Goal: Communication & Community: Connect with others

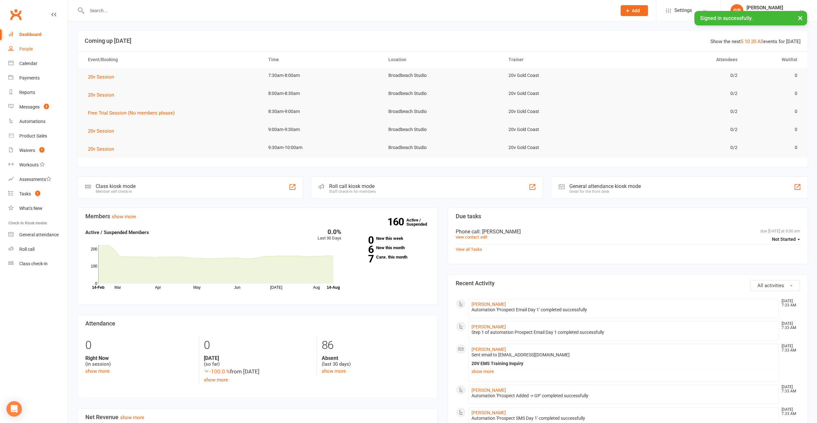
click at [31, 49] on div "People" at bounding box center [26, 48] width 14 height 5
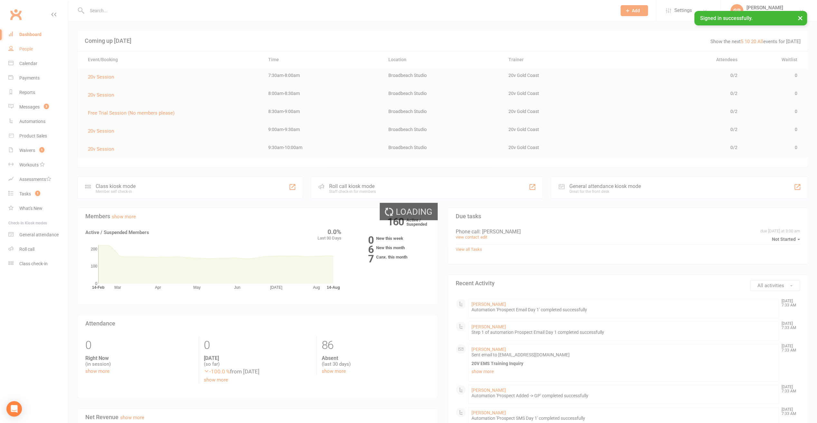
select select "100"
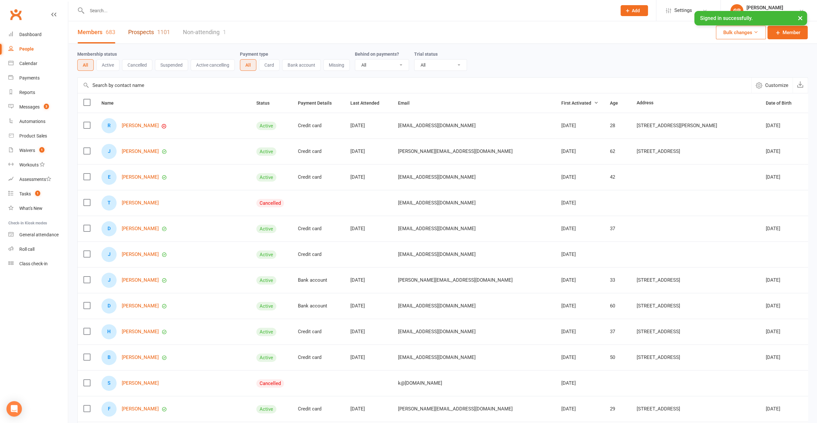
click at [144, 33] on link "Prospects 1101" at bounding box center [149, 32] width 42 height 22
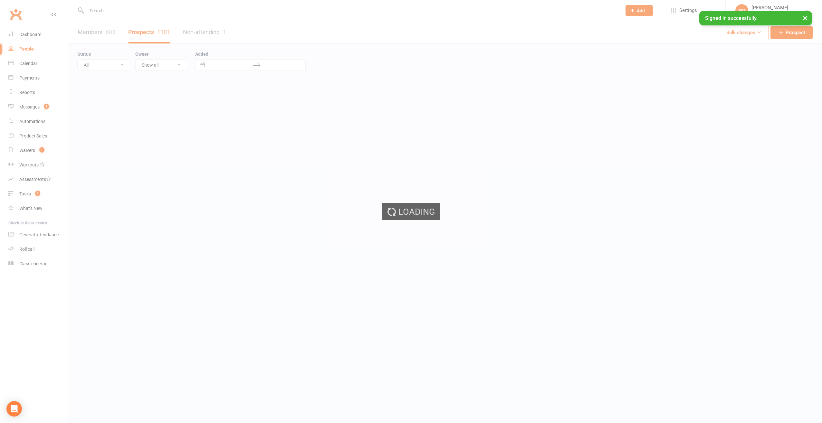
select select "100"
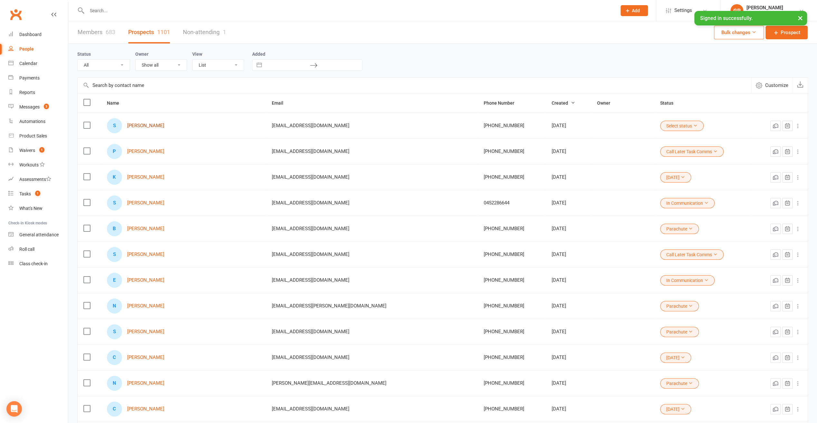
click at [141, 126] on link "[PERSON_NAME]" at bounding box center [145, 125] width 37 height 5
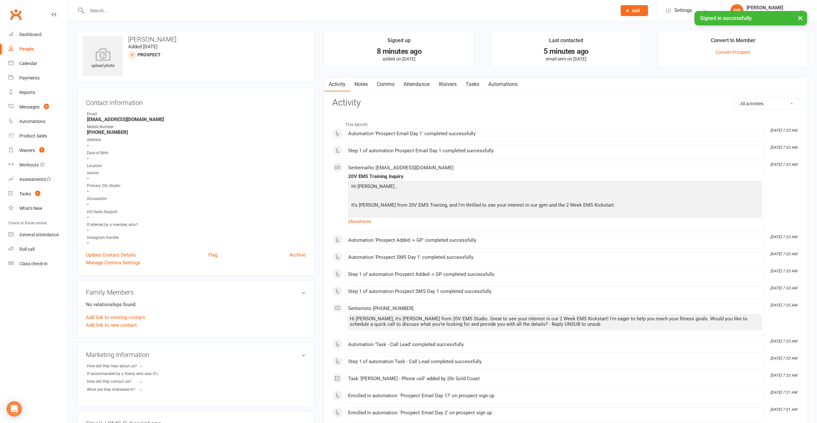
click at [389, 77] on link "Comms" at bounding box center [385, 84] width 27 height 15
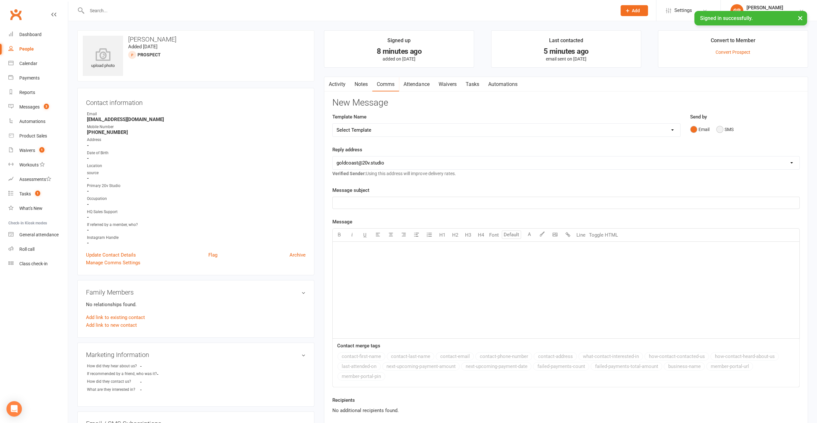
click at [723, 131] on button "SMS" at bounding box center [724, 129] width 17 height 12
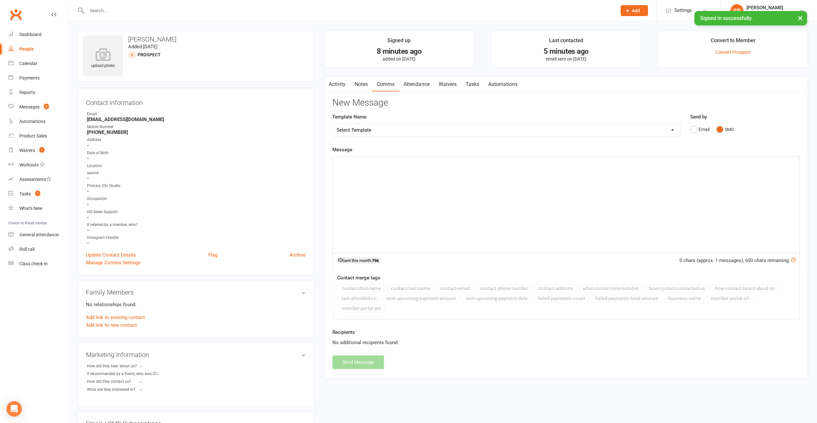
click at [364, 166] on div "﻿" at bounding box center [566, 204] width 467 height 97
click at [351, 363] on button "Send Message" at bounding box center [358, 362] width 52 height 14
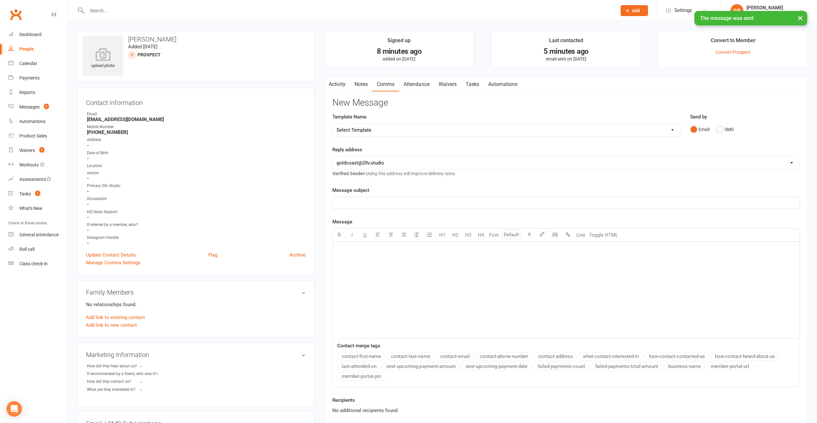
click at [24, 48] on div "People" at bounding box center [26, 48] width 14 height 5
select select "100"
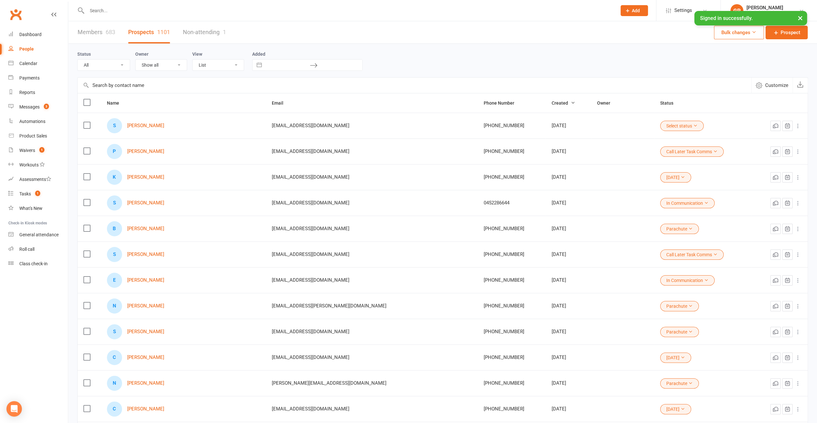
click at [660, 123] on button "Select status" at bounding box center [681, 126] width 43 height 10
click at [633, 214] on link "[DATE]" at bounding box center [640, 216] width 64 height 13
click at [148, 177] on link "[PERSON_NAME]" at bounding box center [145, 177] width 37 height 5
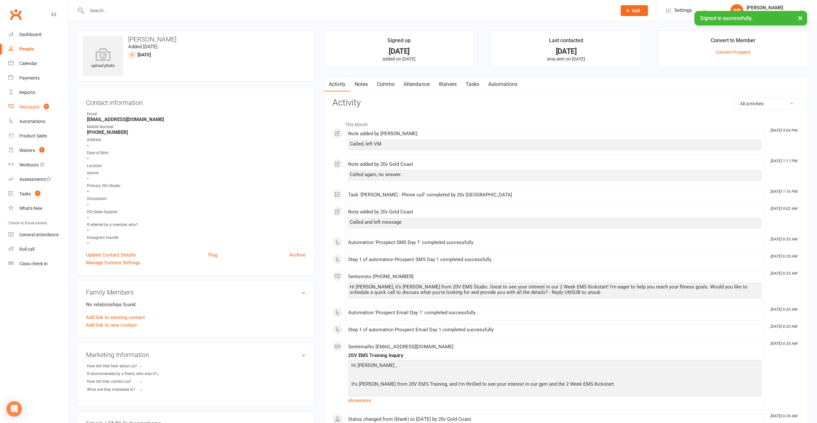
click at [28, 111] on link "Messages 3" at bounding box center [38, 107] width 60 height 14
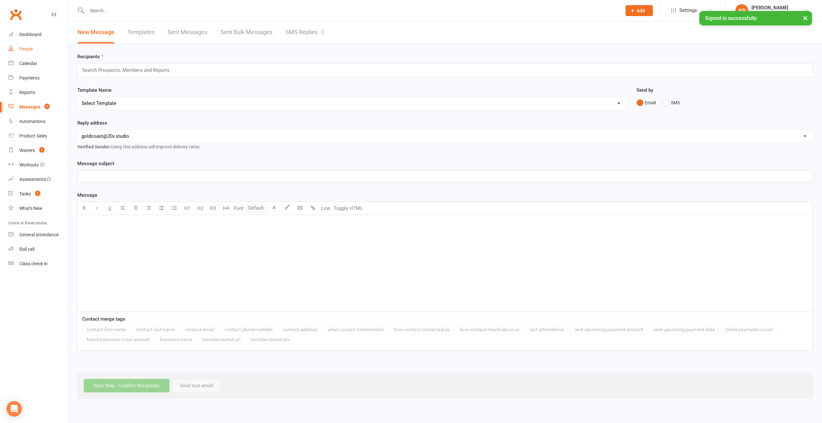
click at [28, 48] on div "People" at bounding box center [26, 48] width 14 height 5
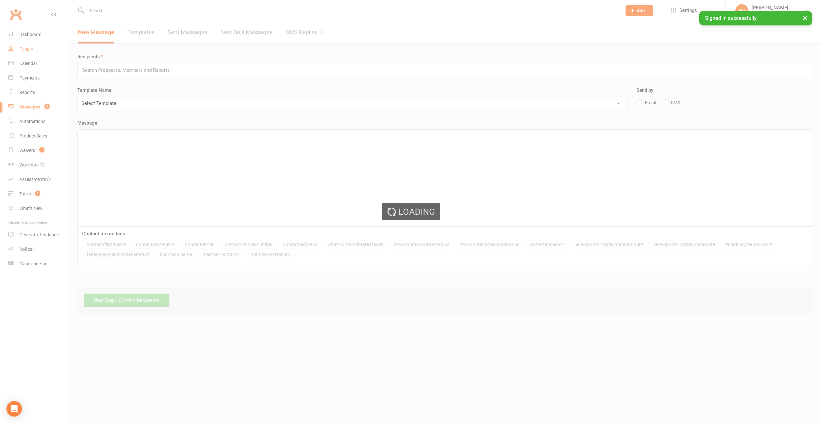
select select "100"
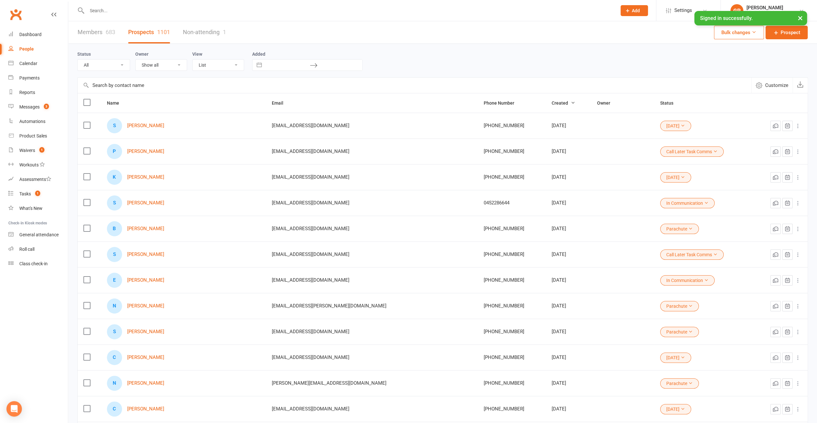
click at [108, 63] on select "All (No status set) (Invalid status) Parachute Referrals In Communication Call …" at bounding box center [104, 65] width 52 height 11
select select "Call Later Task Comms"
click at [78, 60] on select "All (No status set) (Invalid status) Parachute Referrals In Communication Call …" at bounding box center [104, 65] width 52 height 11
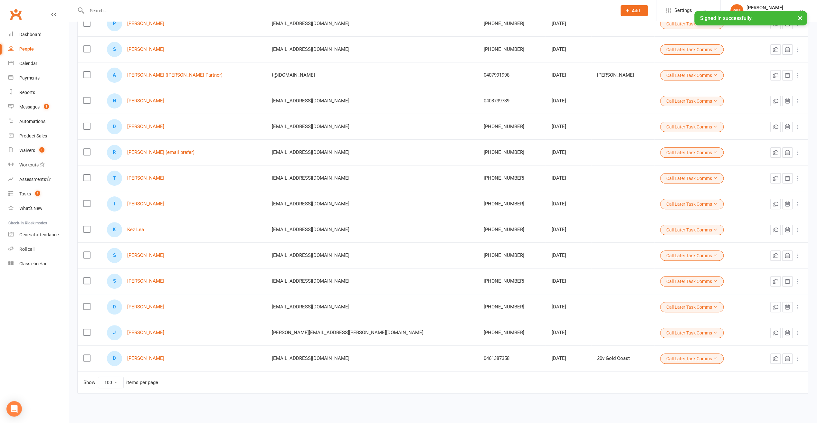
scroll to position [105, 0]
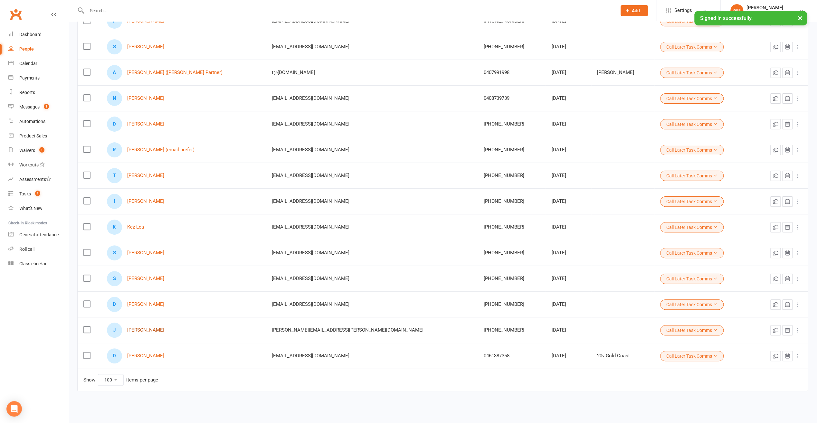
click at [150, 327] on link "[PERSON_NAME]" at bounding box center [145, 329] width 37 height 5
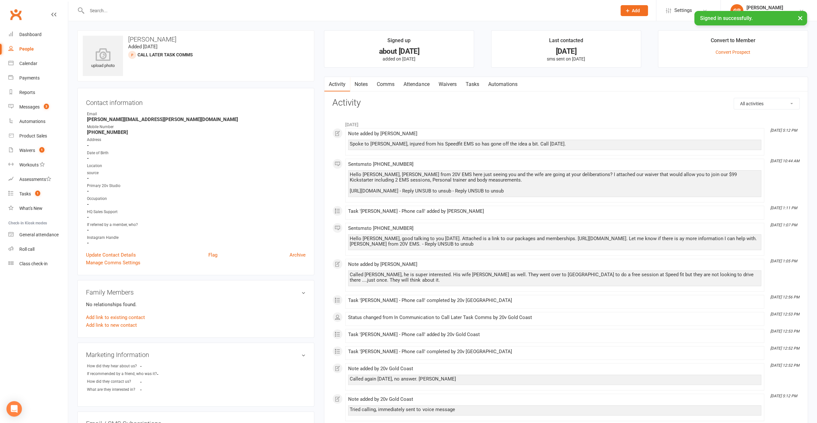
select select "100"
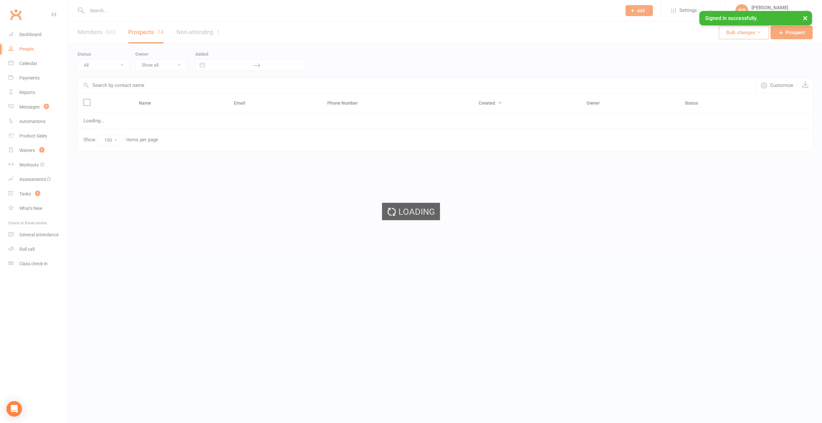
select select "Call Later Task Comms"
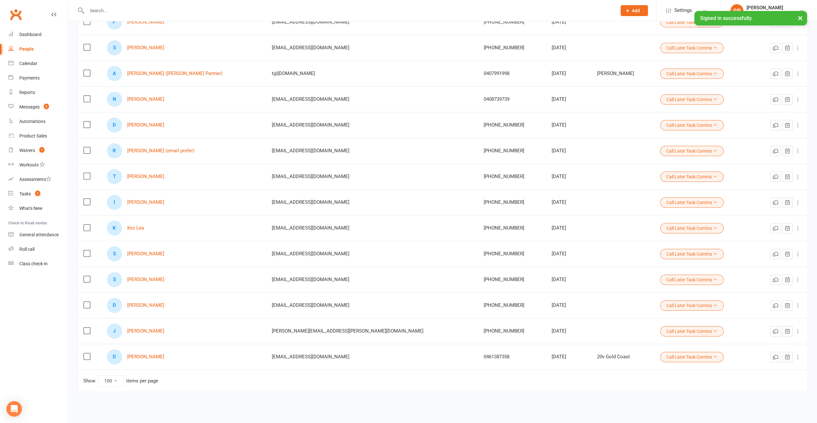
scroll to position [105, 0]
click at [154, 353] on link "[PERSON_NAME]" at bounding box center [145, 355] width 37 height 5
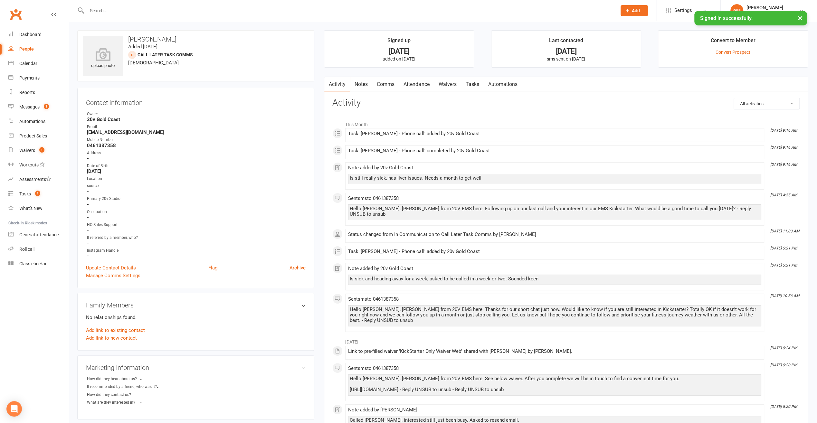
click at [470, 84] on link "Tasks" at bounding box center [472, 84] width 23 height 15
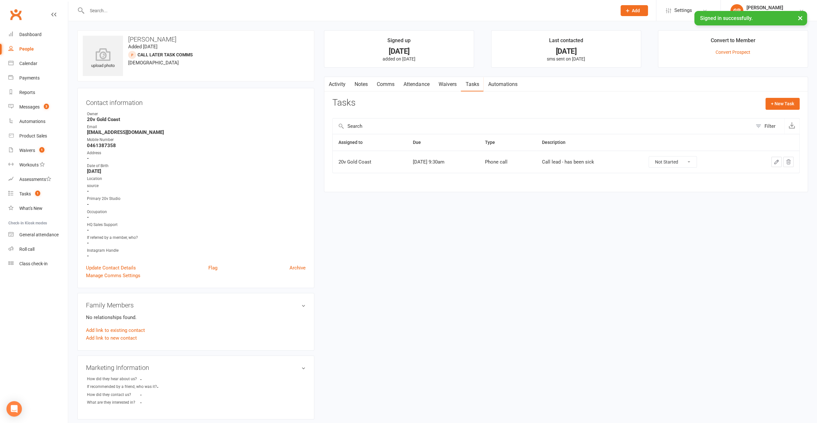
click at [24, 50] on div "People" at bounding box center [26, 48] width 14 height 5
select select "100"
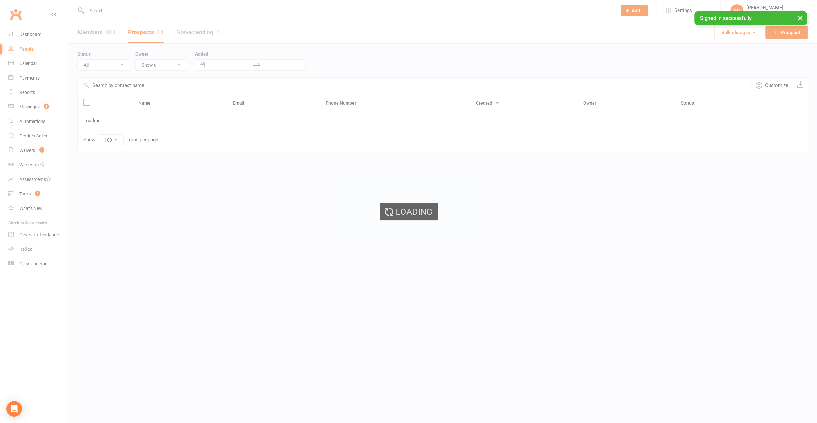
select select "Call Later Task Comms"
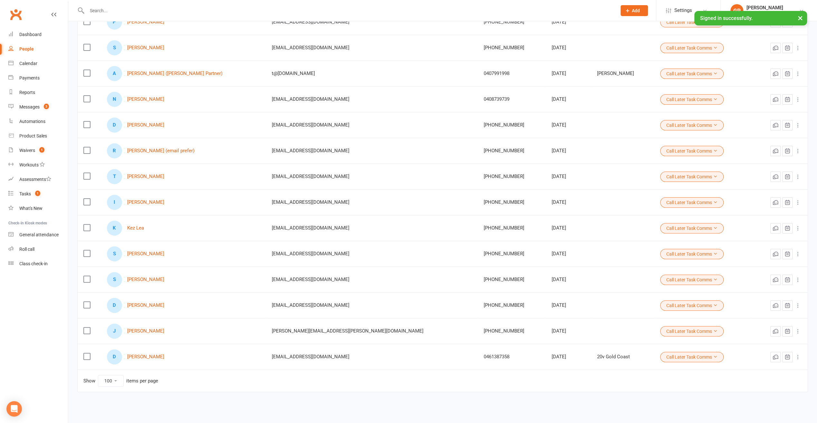
scroll to position [105, 0]
